Goal: Task Accomplishment & Management: Use online tool/utility

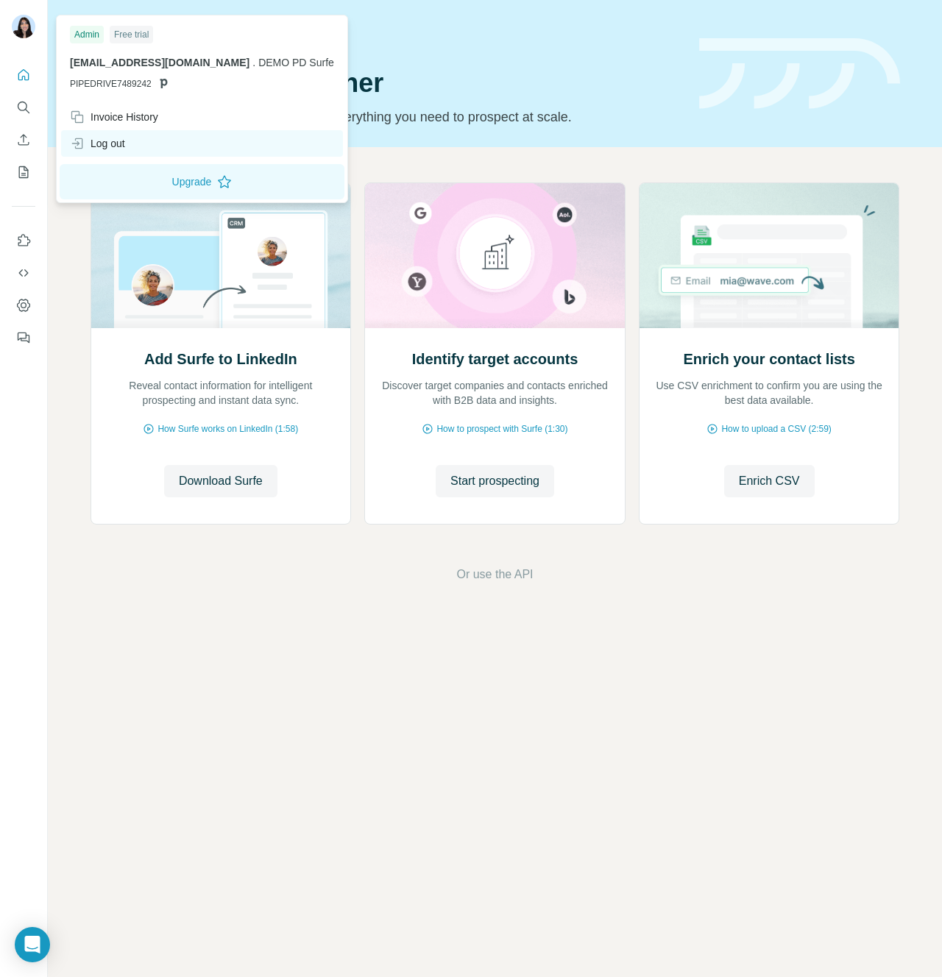
click at [123, 146] on div "Log out" at bounding box center [97, 143] width 55 height 15
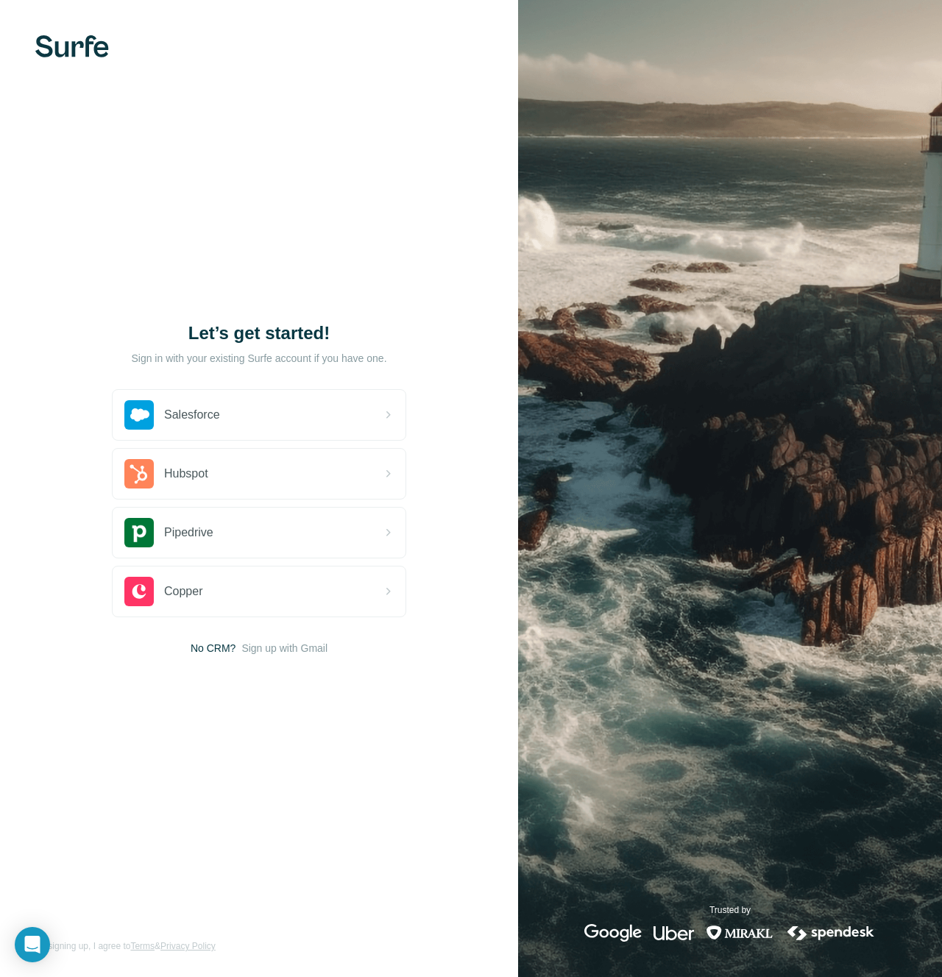
click at [267, 185] on div "Let’s get started! Sign in with your existing Surfe account if you have one. Sa…" at bounding box center [259, 488] width 518 height 977
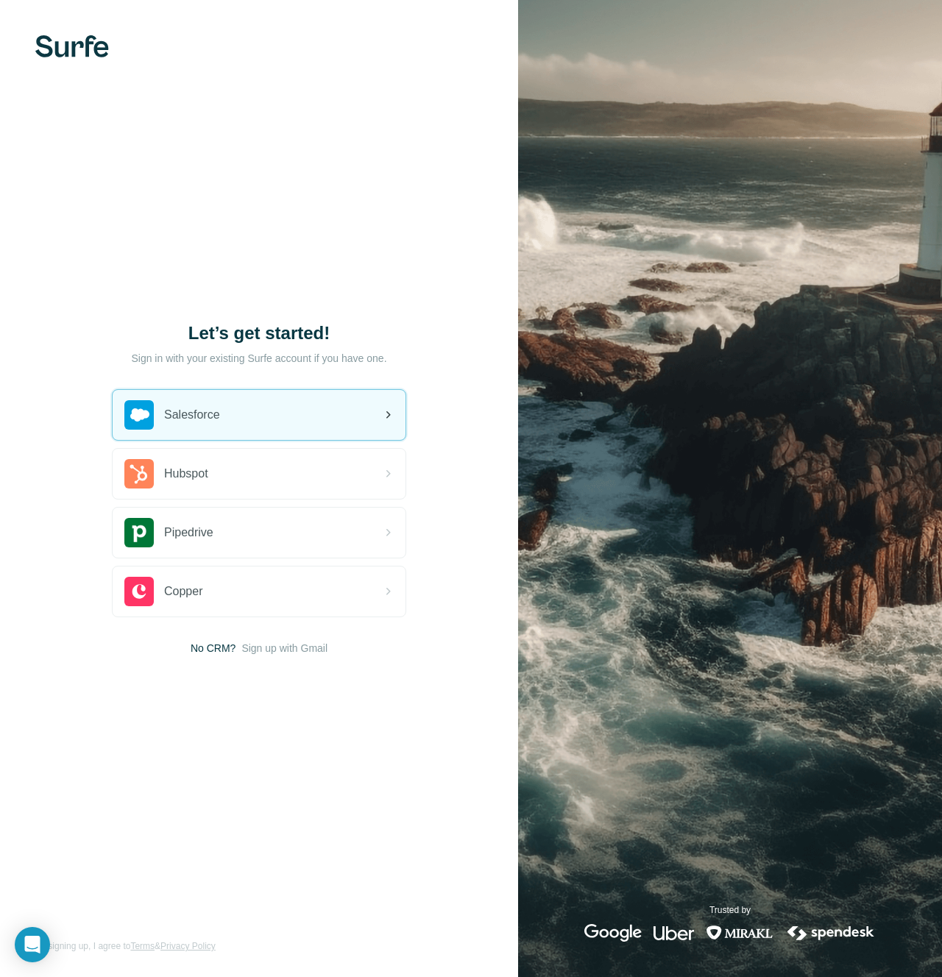
click at [303, 394] on div "Salesforce" at bounding box center [259, 415] width 293 height 50
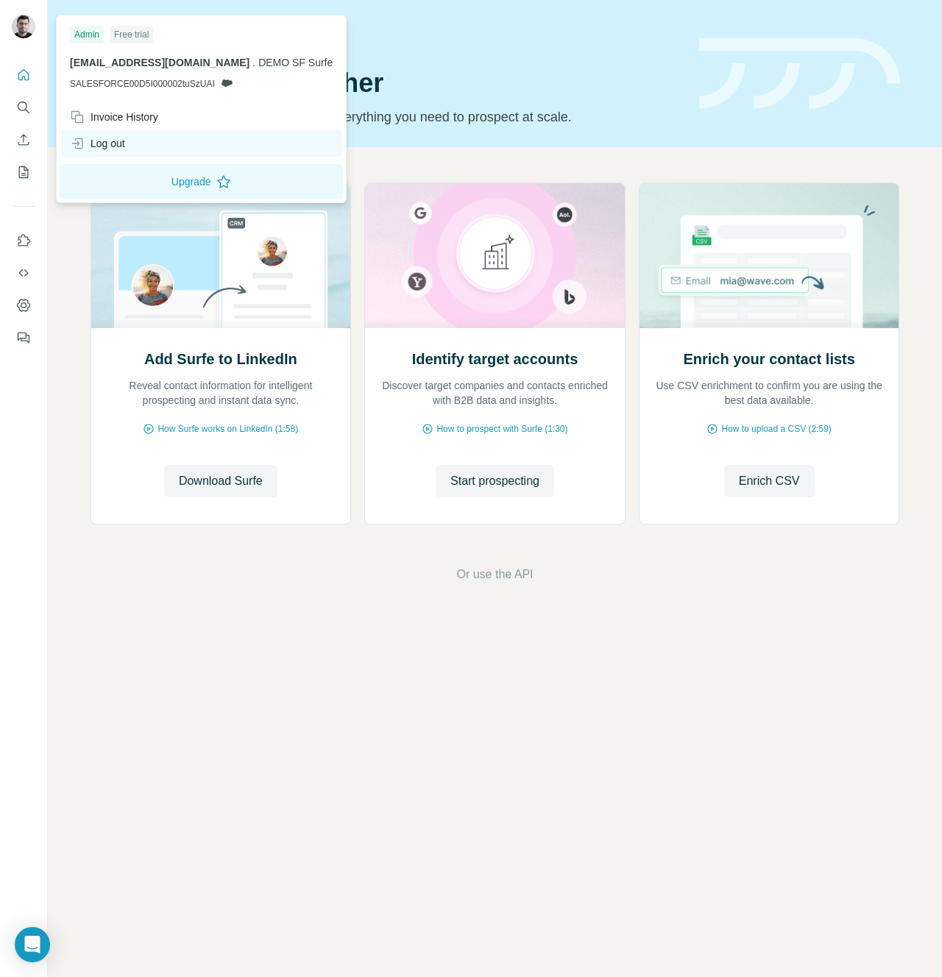
click at [124, 149] on div "Log out" at bounding box center [97, 143] width 55 height 15
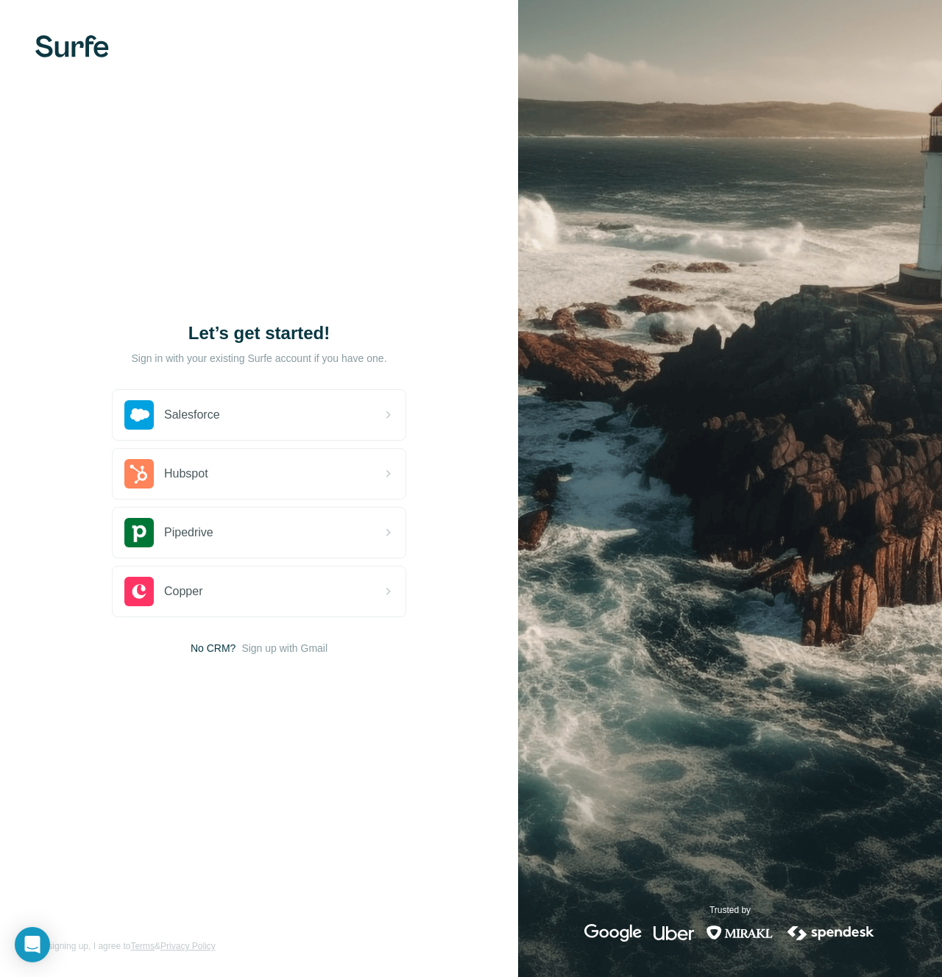
click at [287, 161] on div "Let’s get started! Sign in with your existing Surfe account if you have one. Sa…" at bounding box center [259, 488] width 518 height 977
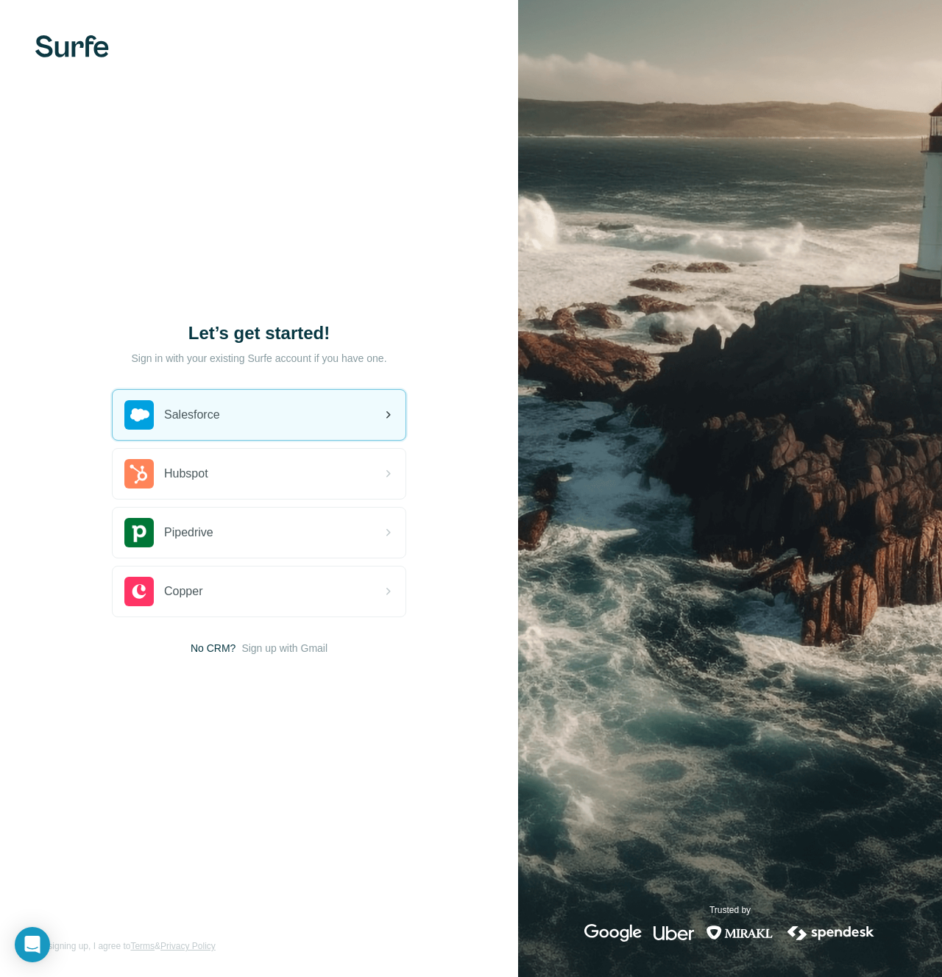
click at [241, 402] on div "Salesforce" at bounding box center [259, 415] width 293 height 50
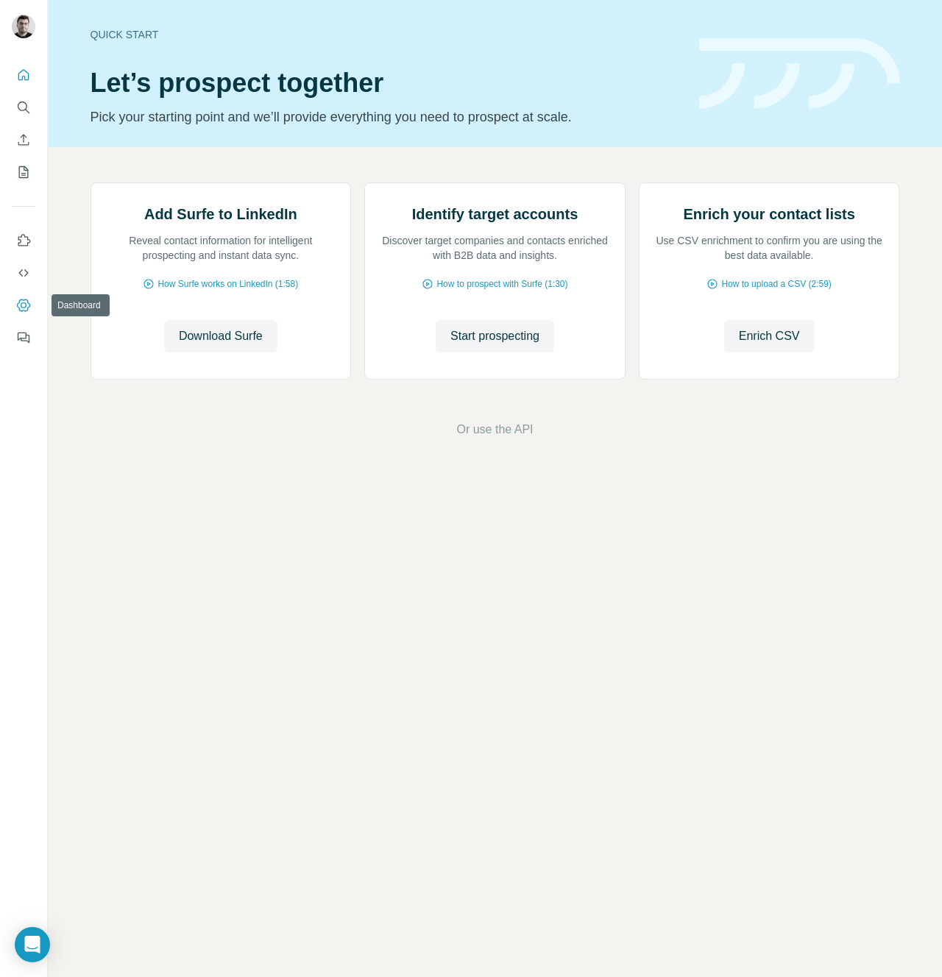
click at [31, 302] on button "Dashboard" at bounding box center [24, 305] width 24 height 26
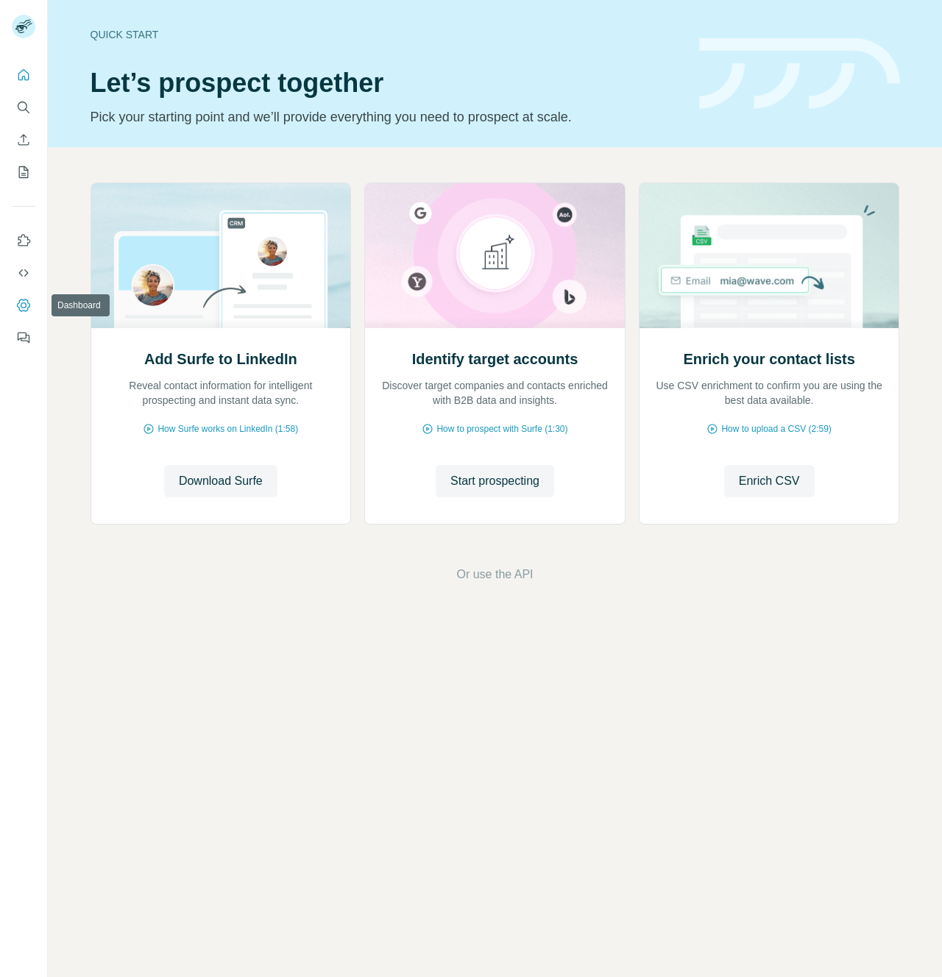
click at [32, 299] on button "Dashboard" at bounding box center [24, 305] width 24 height 26
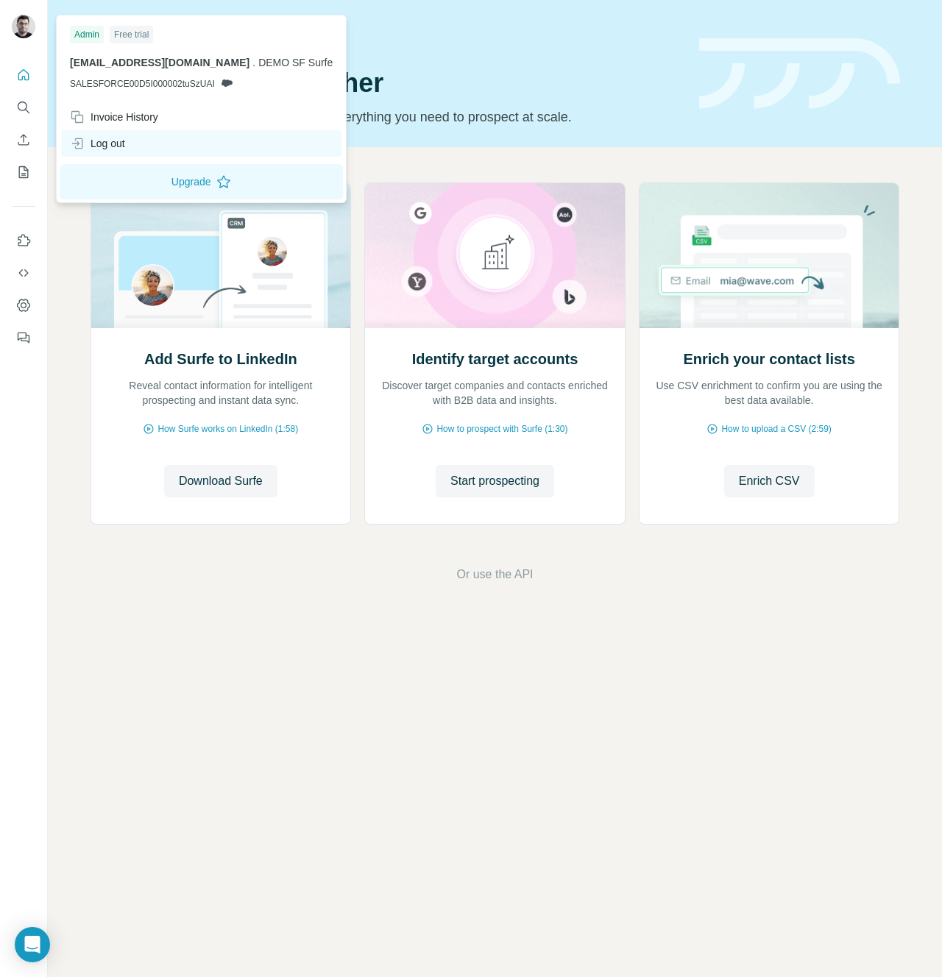
click at [127, 149] on div "Log out" at bounding box center [201, 143] width 280 height 26
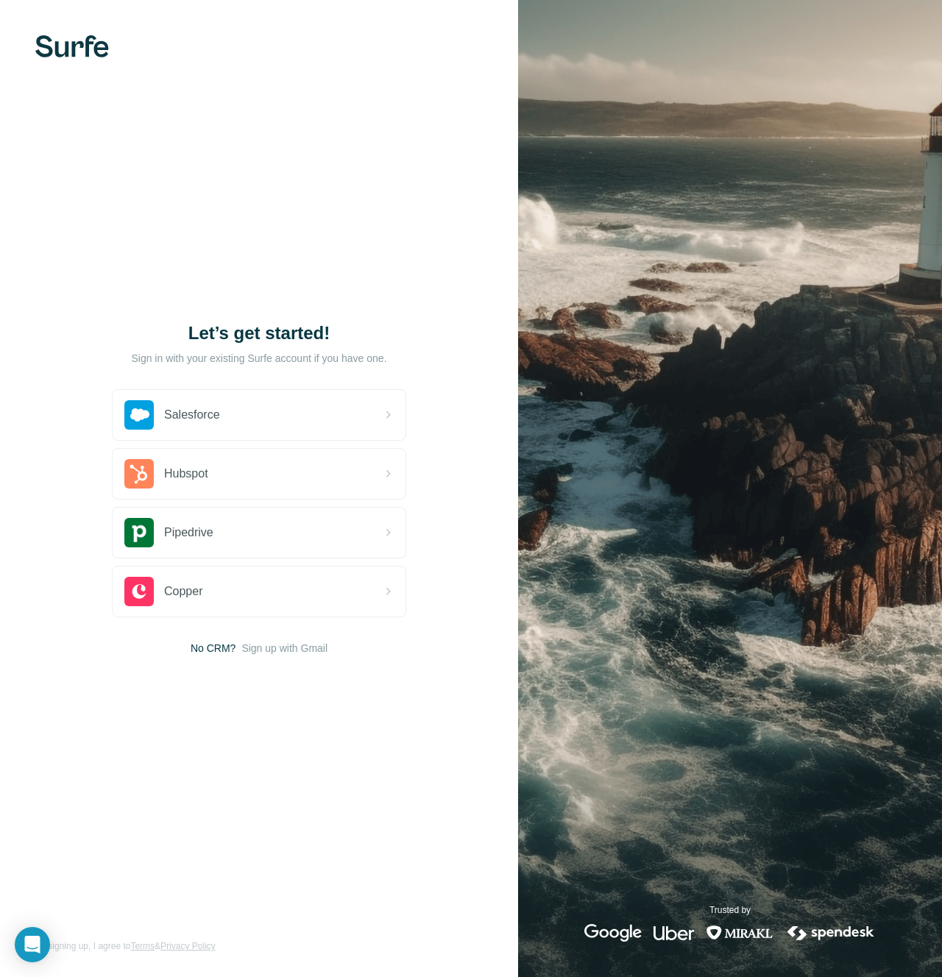
click at [513, 82] on div "Let’s get started! Sign in with your existing Surfe account if you have one. Sa…" at bounding box center [259, 488] width 518 height 977
click at [770, 54] on img at bounding box center [730, 488] width 424 height 977
